Goal: Transaction & Acquisition: Download file/media

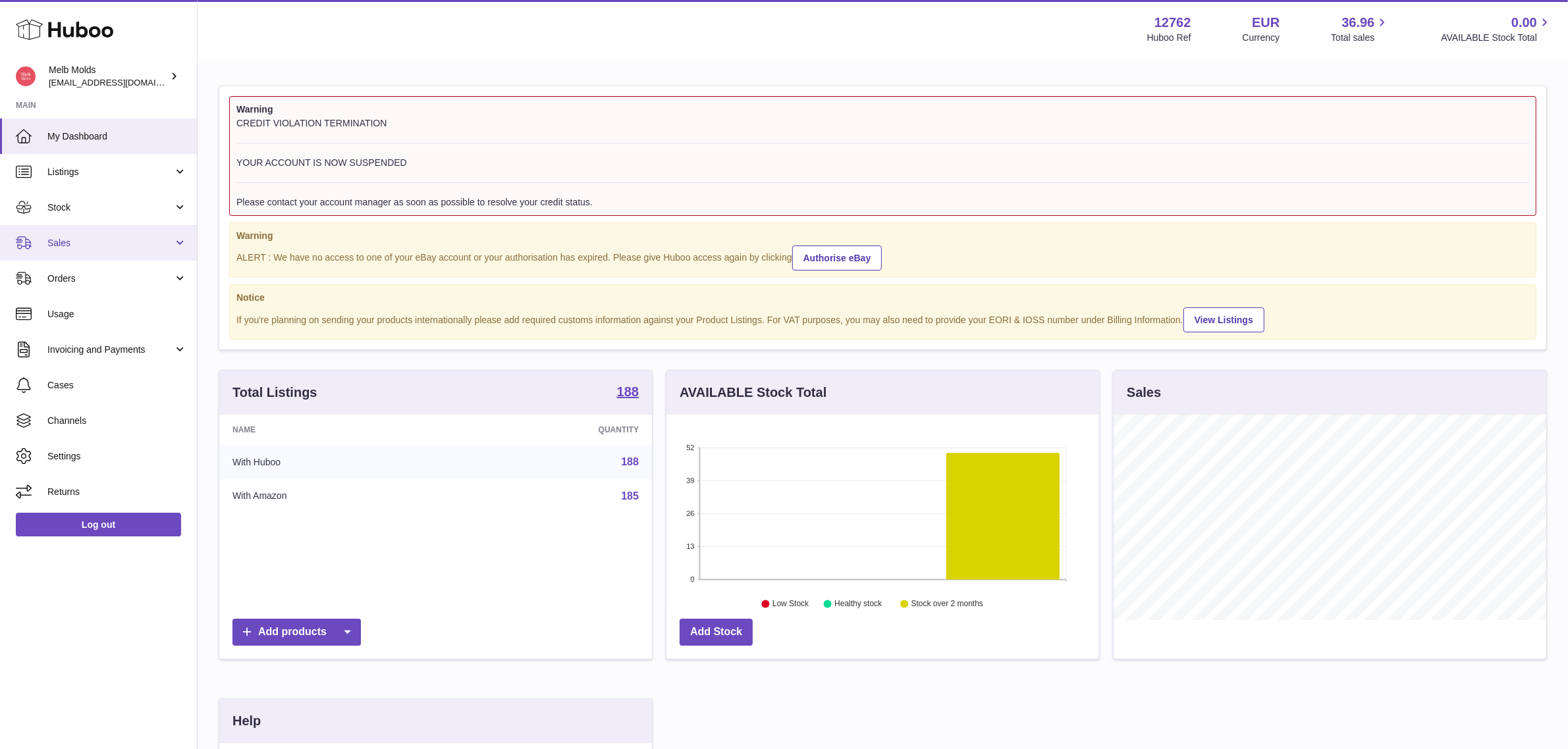
scroll to position [658076, 658262]
click at [146, 198] on link "Stock" at bounding box center [98, 207] width 197 height 35
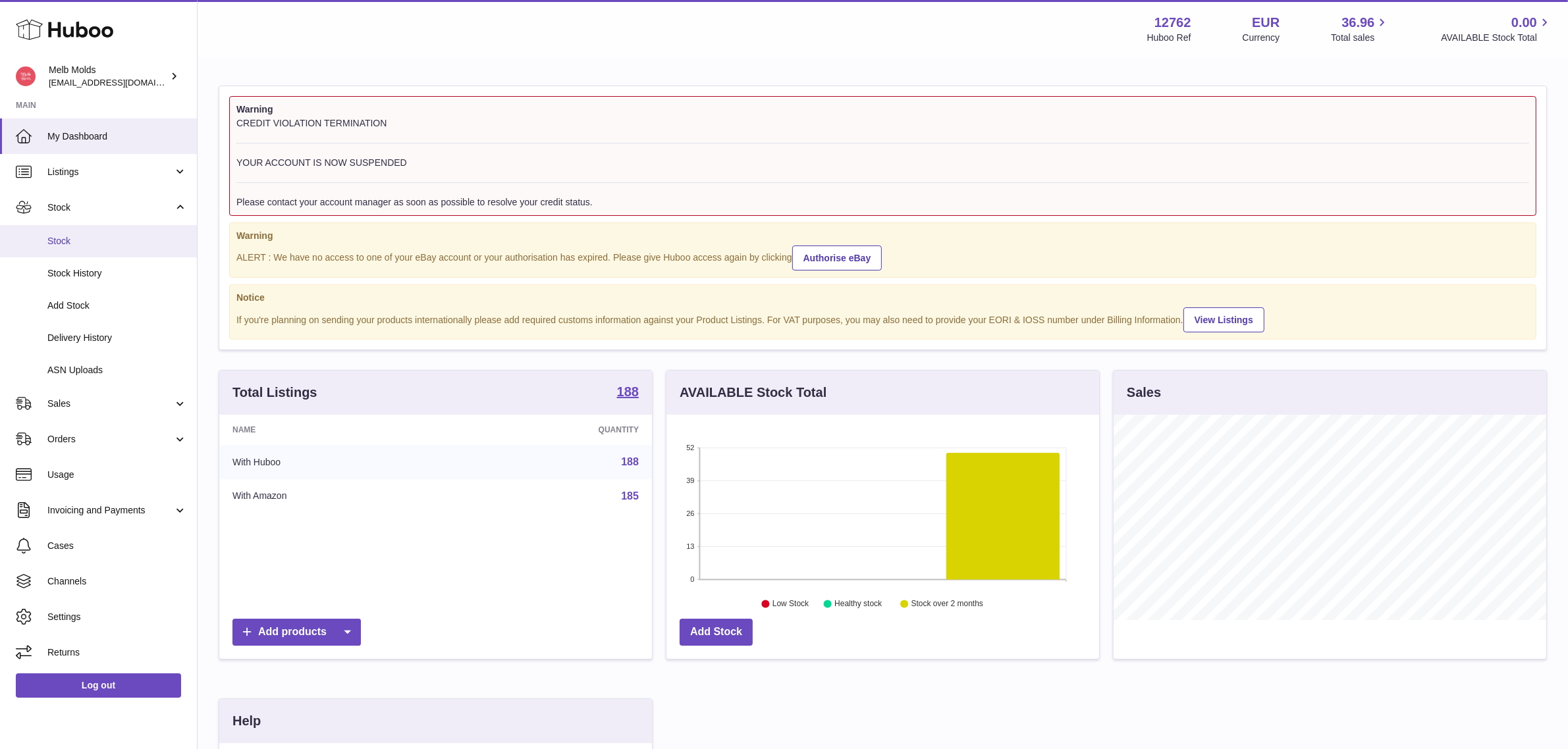
click at [111, 251] on link "Stock" at bounding box center [98, 241] width 197 height 32
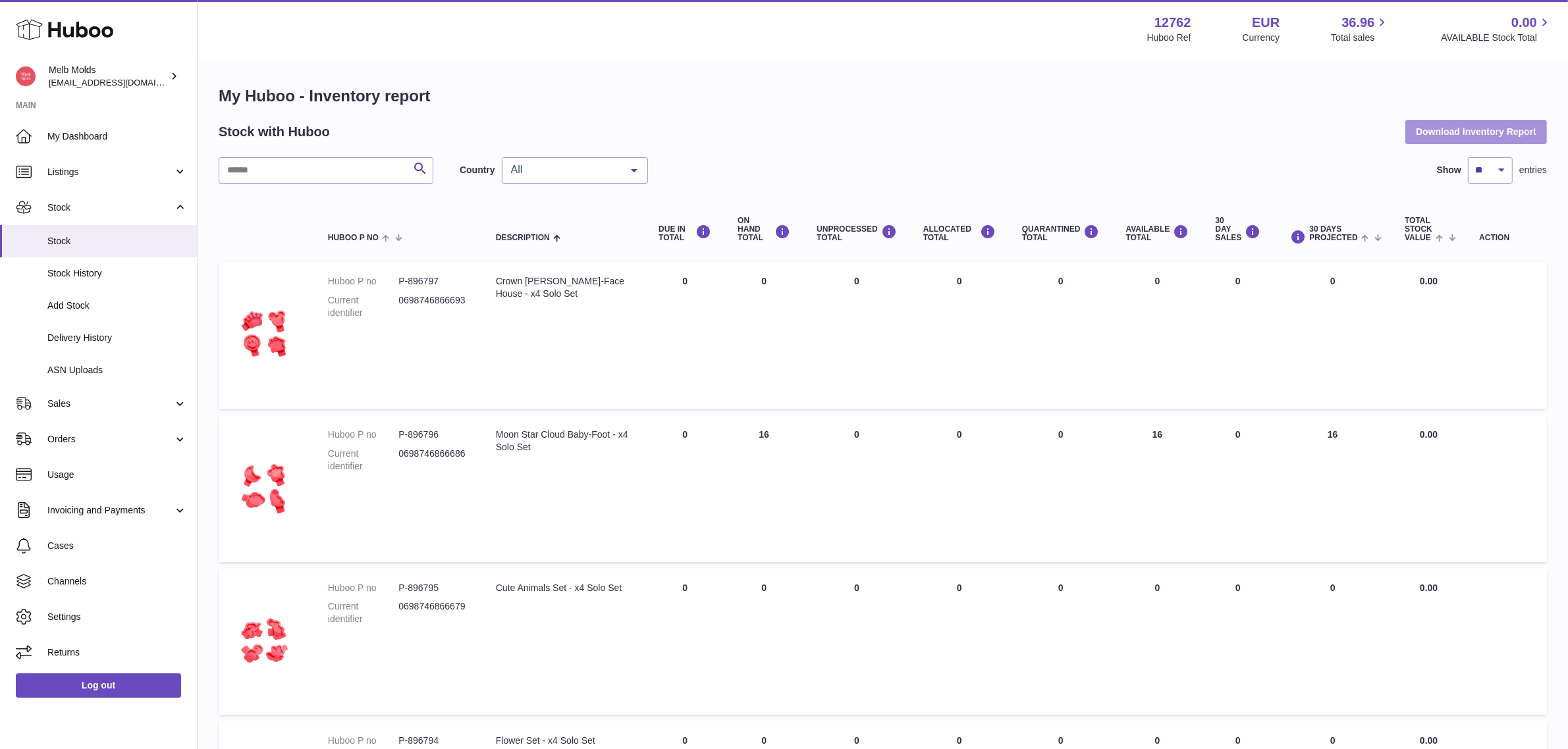
click at [1446, 133] on button "Download Inventory Report" at bounding box center [1476, 132] width 141 height 24
